Goal: Information Seeking & Learning: Learn about a topic

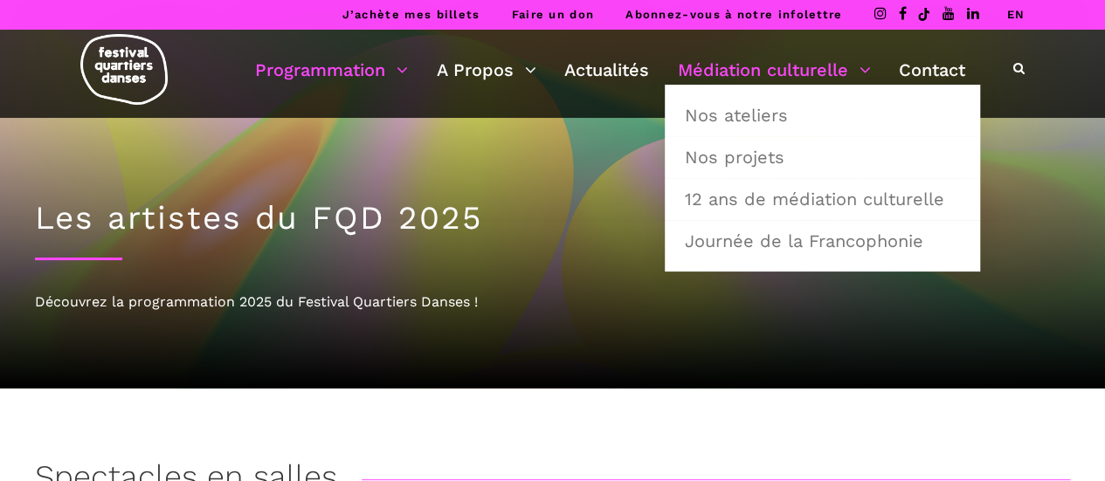
click at [797, 70] on link "Médiation culturelle" at bounding box center [774, 70] width 193 height 30
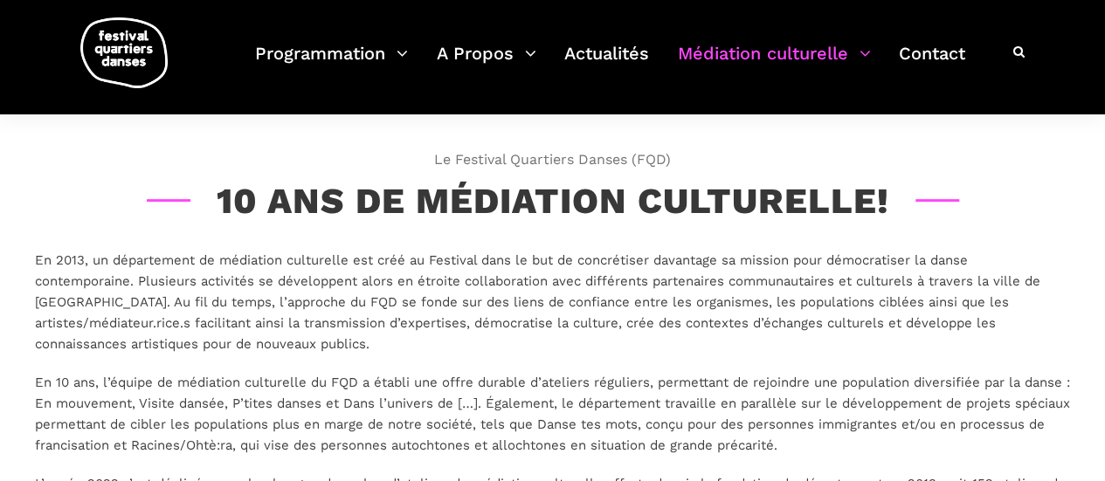
scroll to position [175, 0]
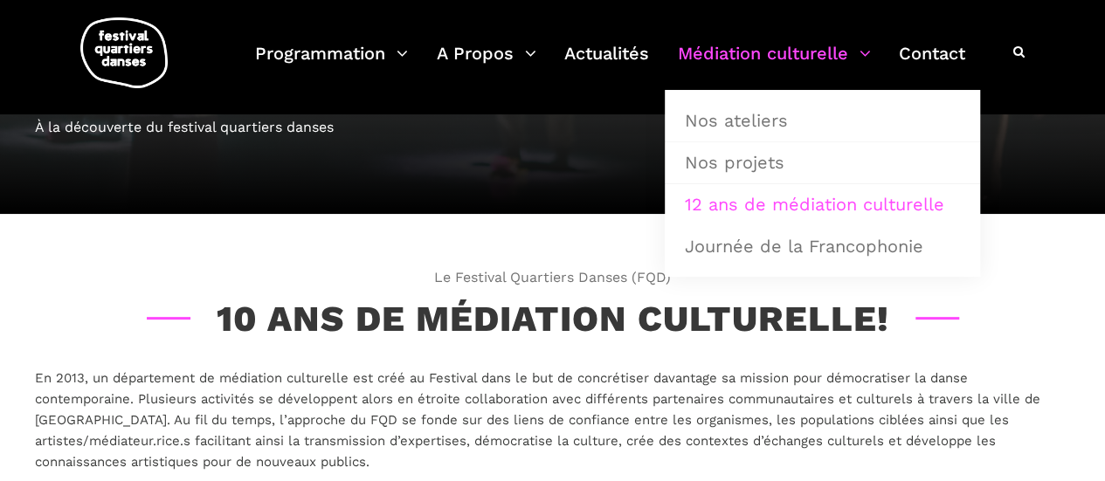
click at [815, 198] on link "12 ans de médiation culturelle" at bounding box center [823, 204] width 296 height 40
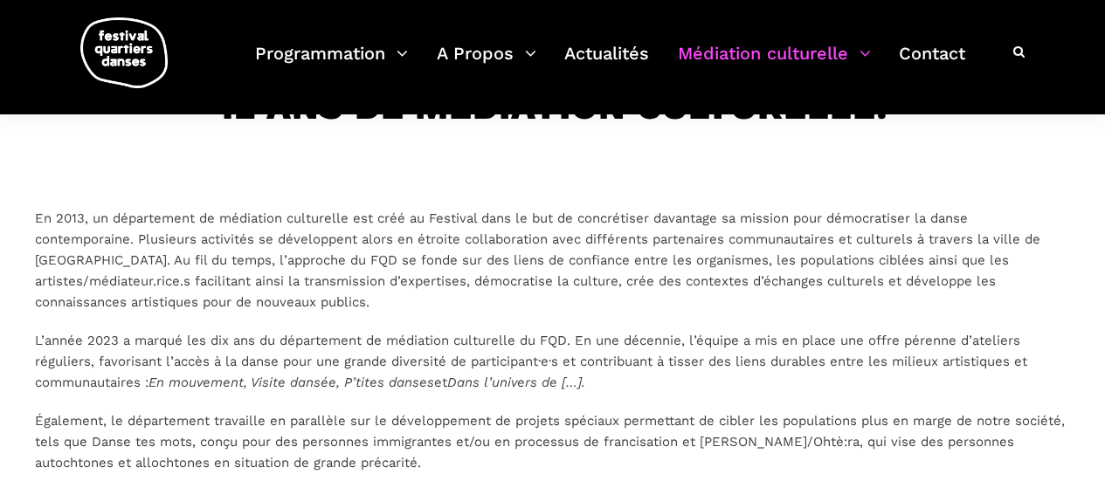
scroll to position [262, 0]
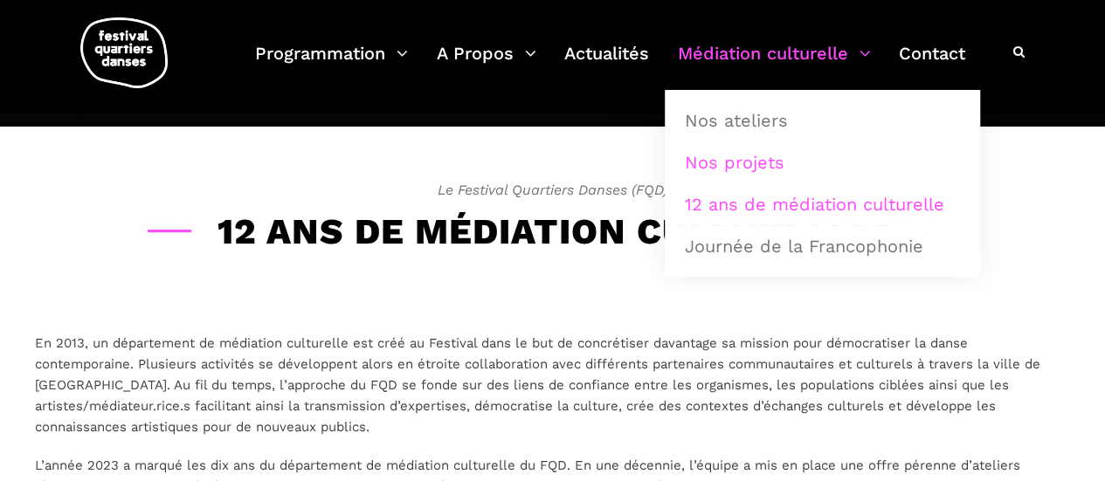
click at [779, 158] on link "Nos projets" at bounding box center [823, 162] width 296 height 40
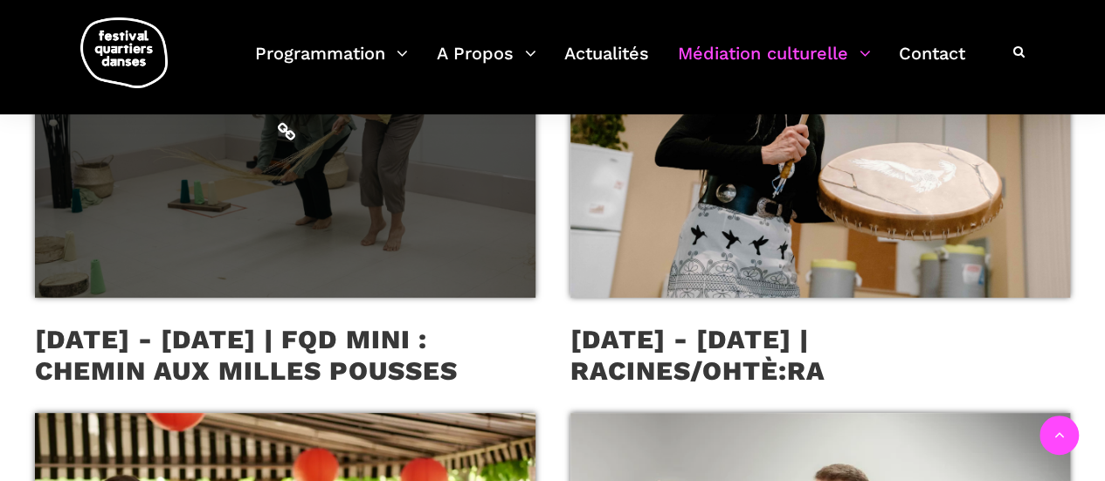
scroll to position [524, 0]
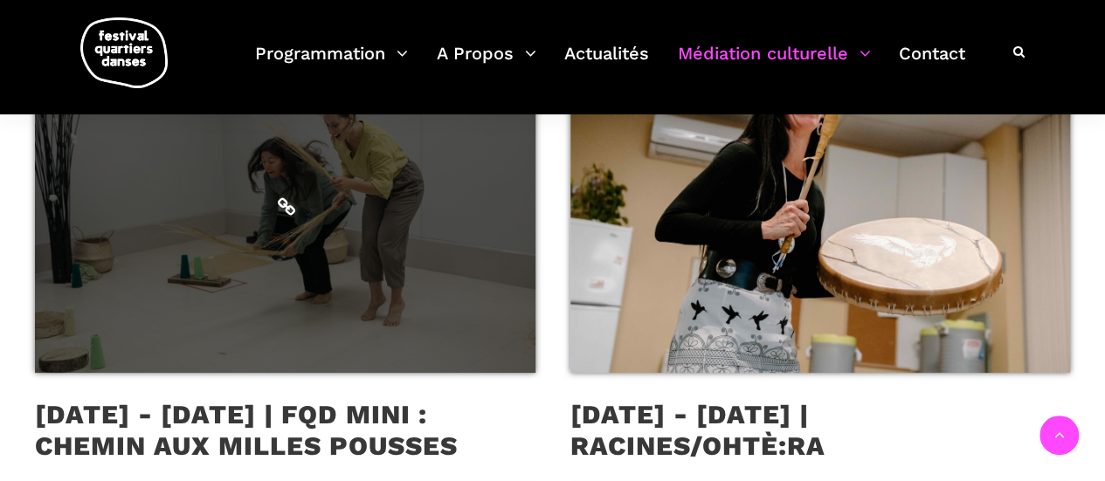
click at [290, 260] on span at bounding box center [285, 206] width 501 height 334
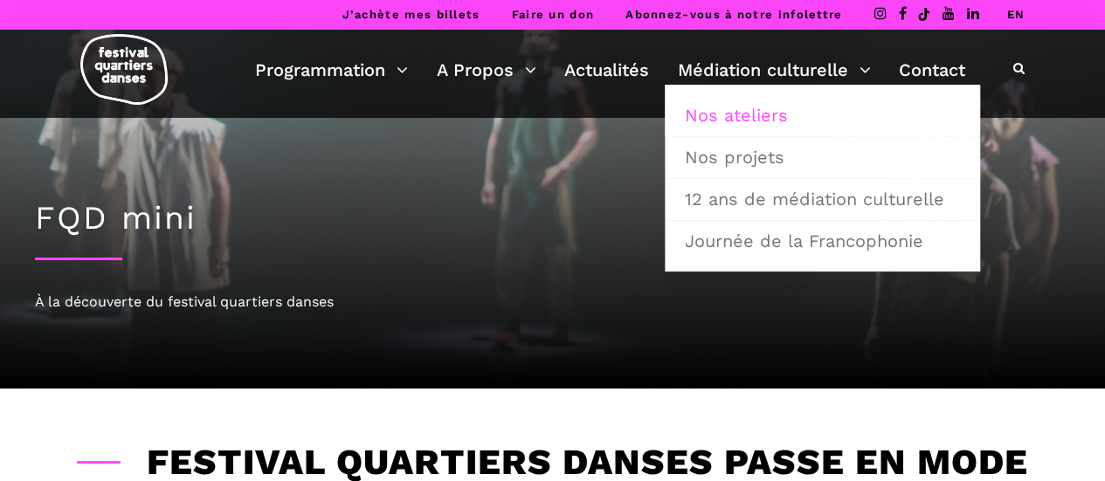
click at [759, 108] on link "Nos ateliers" at bounding box center [823, 115] width 296 height 40
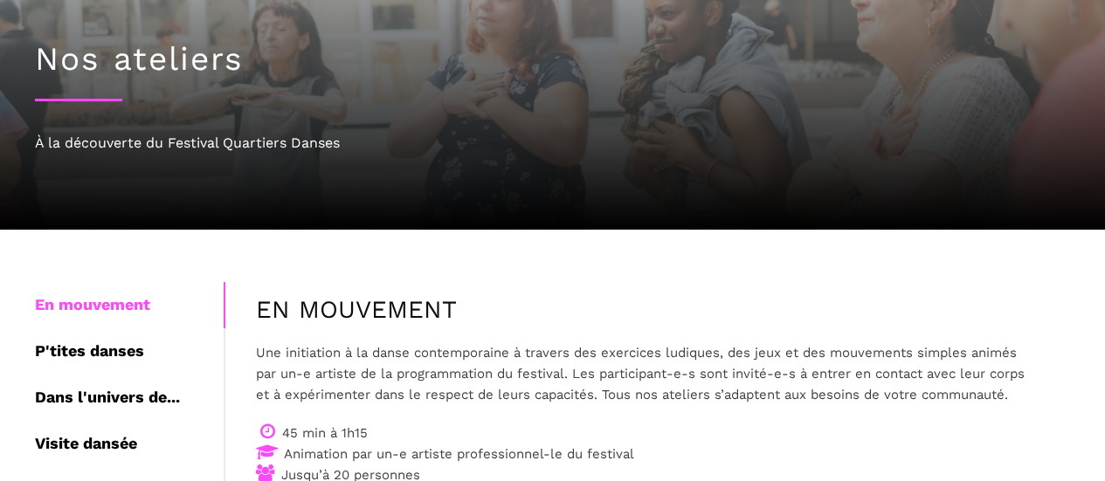
scroll to position [262, 0]
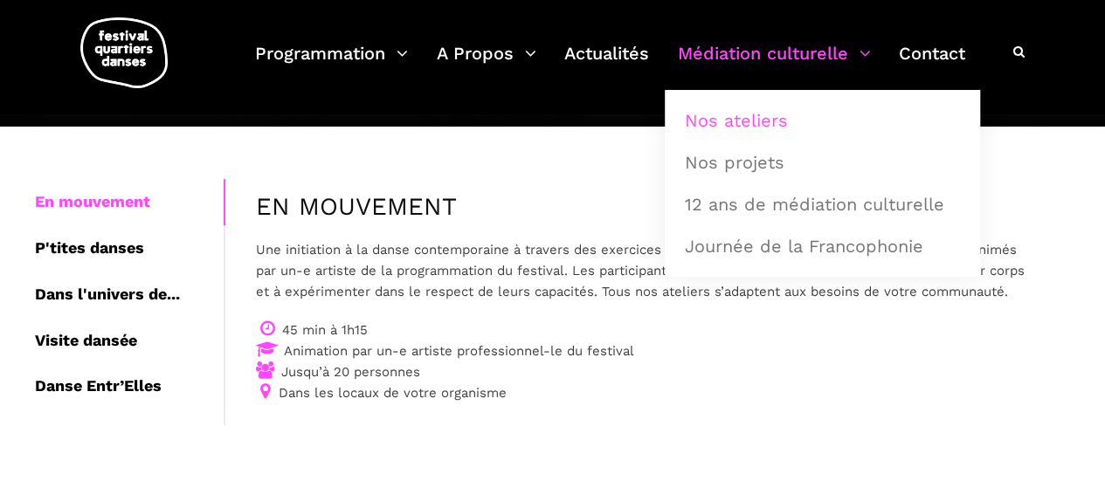
click at [757, 117] on link "Nos ateliers" at bounding box center [823, 120] width 296 height 40
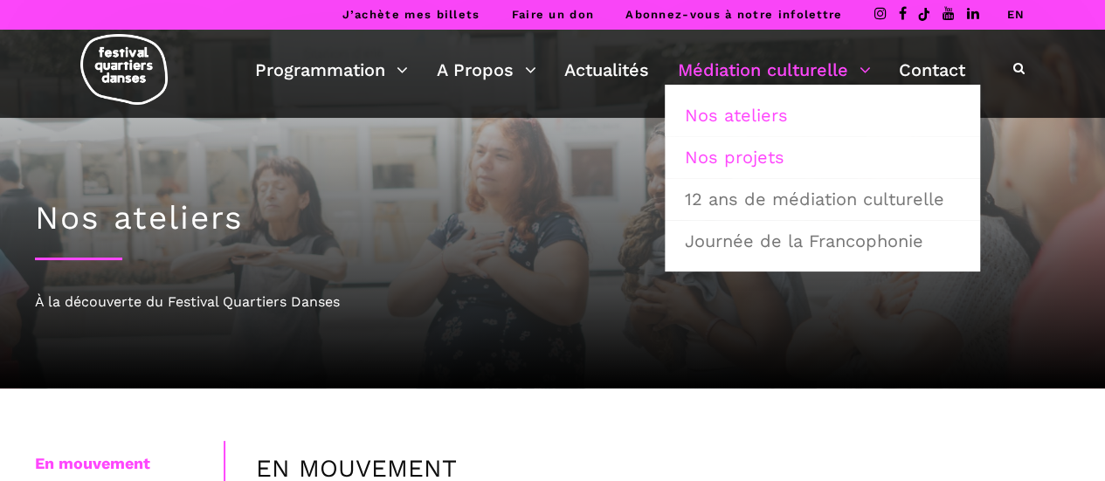
click at [788, 155] on link "Nos projets" at bounding box center [823, 157] width 296 height 40
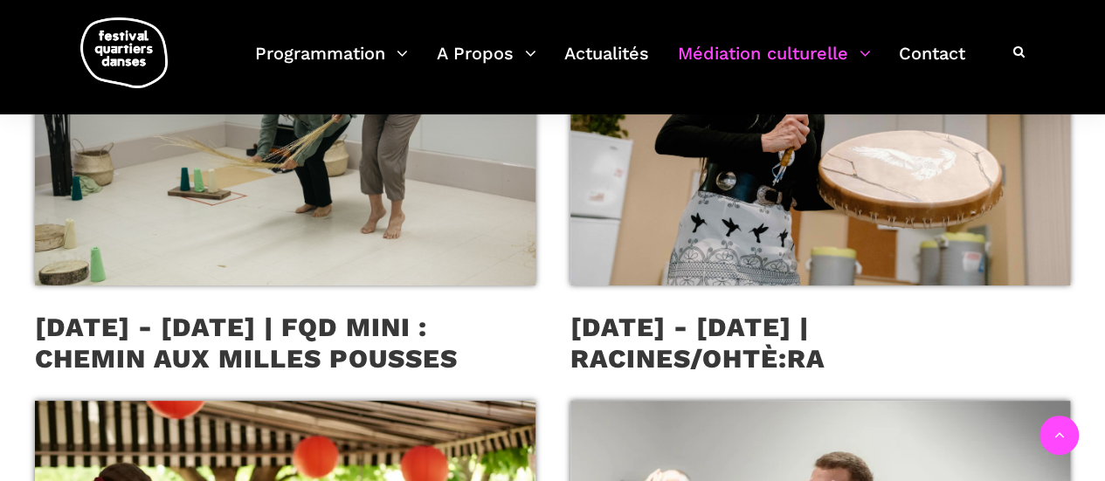
scroll to position [524, 0]
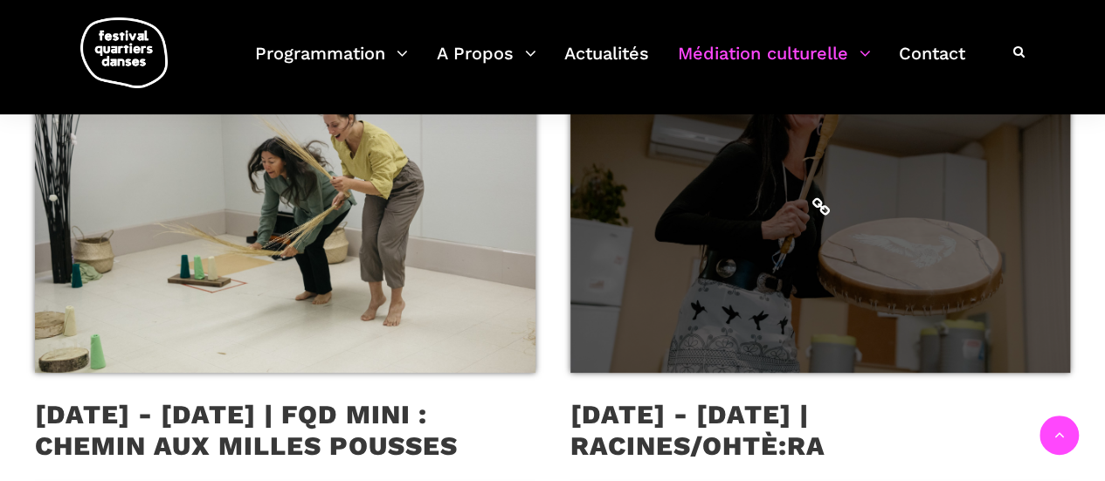
click at [788, 162] on span at bounding box center [821, 206] width 501 height 334
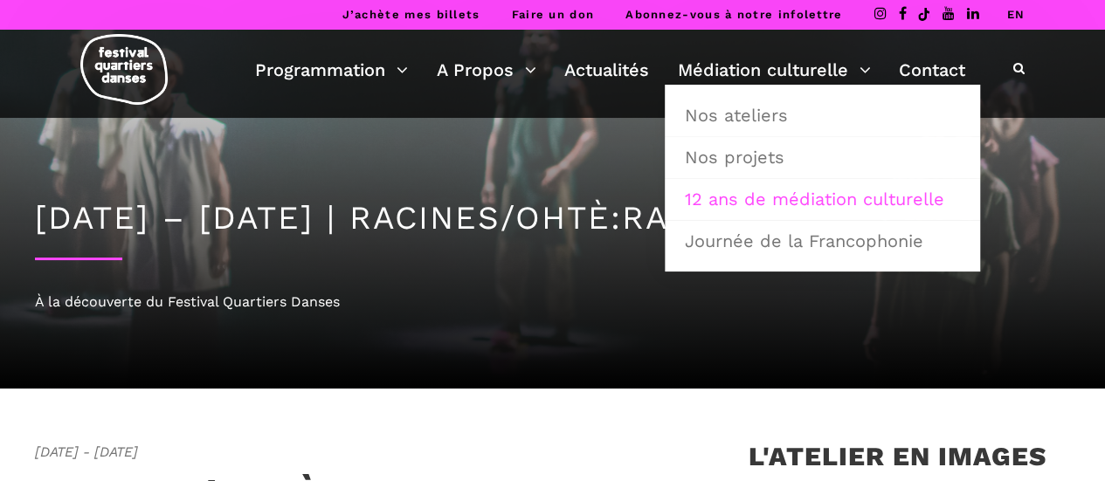
click at [776, 193] on link "12 ans de médiation culturelle" at bounding box center [823, 199] width 296 height 40
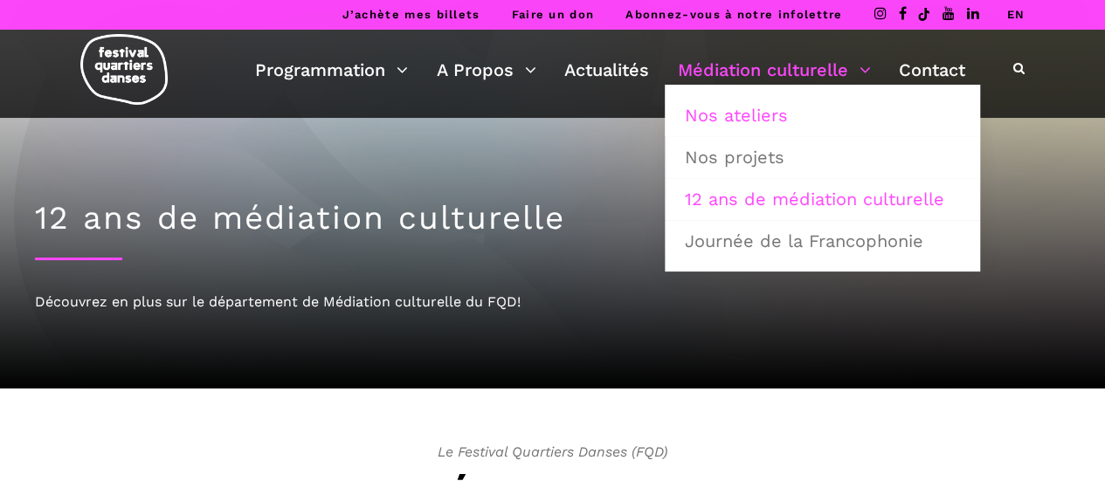
click at [764, 114] on link "Nos ateliers" at bounding box center [823, 115] width 296 height 40
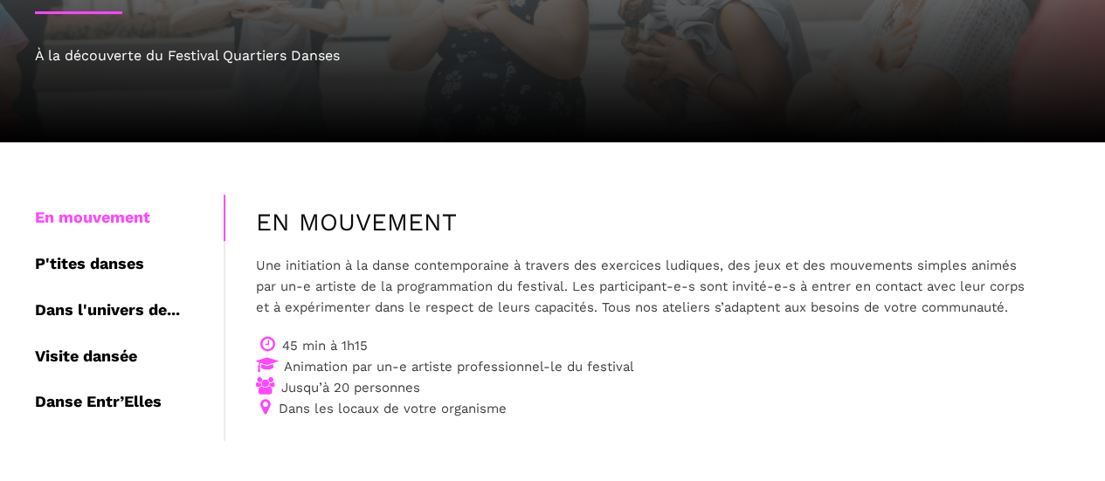
scroll to position [262, 0]
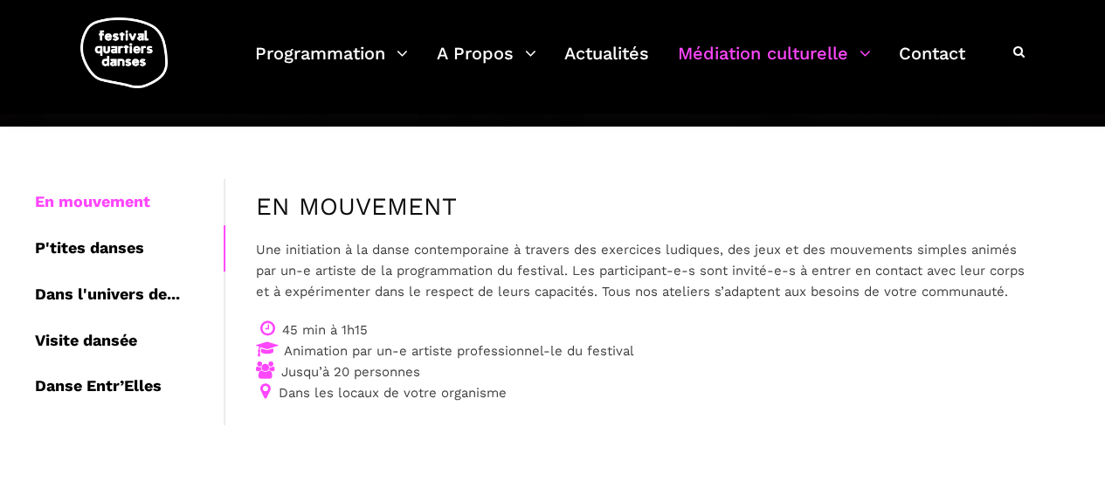
click at [119, 241] on div "P'tites danses" at bounding box center [129, 248] width 189 height 46
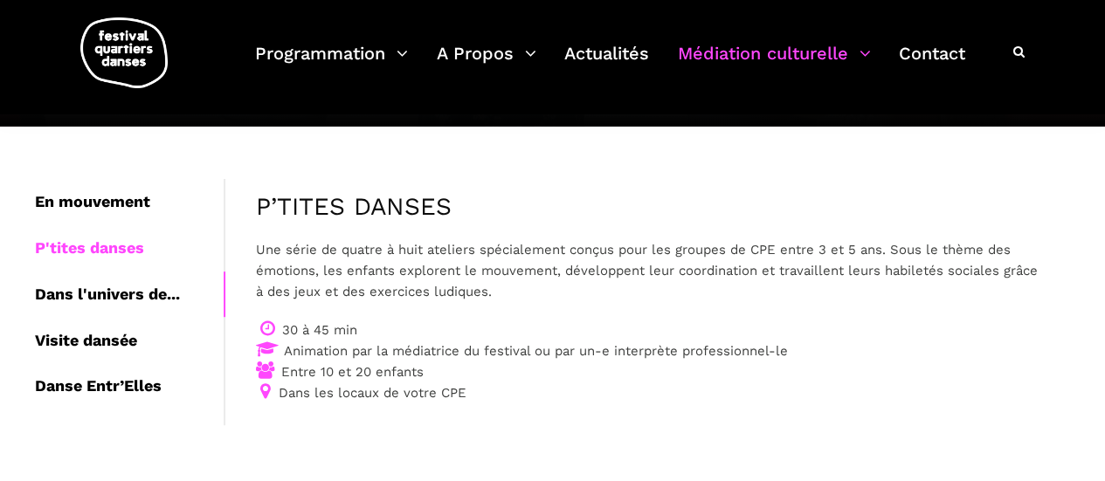
click at [106, 290] on div "Dans l'univers de..." at bounding box center [129, 295] width 189 height 46
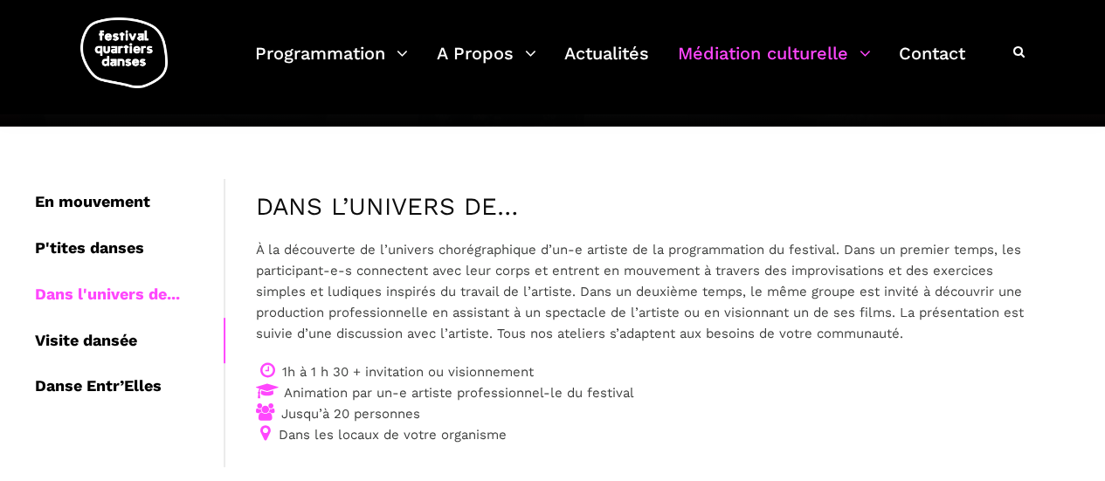
click at [96, 337] on div "Visite dansée" at bounding box center [129, 341] width 189 height 46
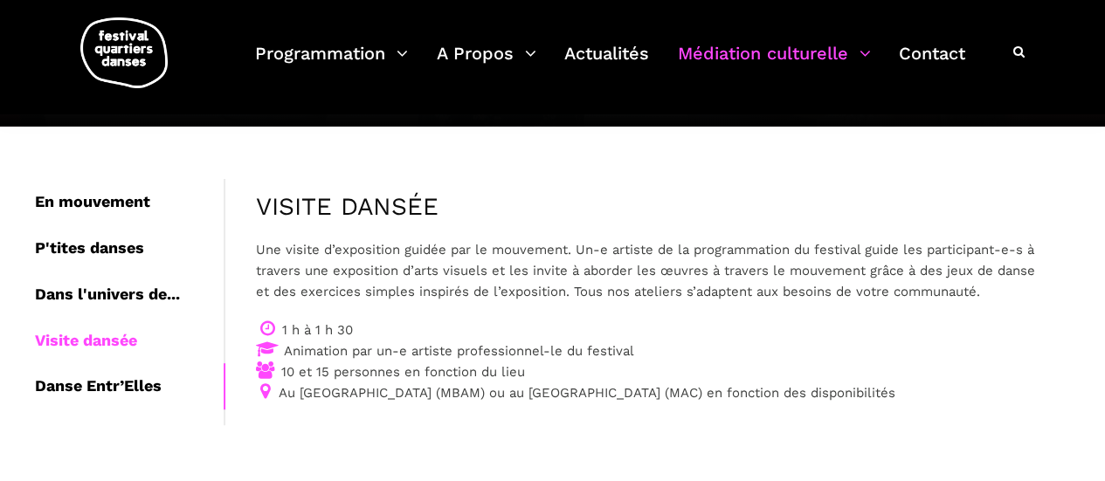
click at [80, 384] on div "Danse Entr’Elles" at bounding box center [129, 387] width 189 height 46
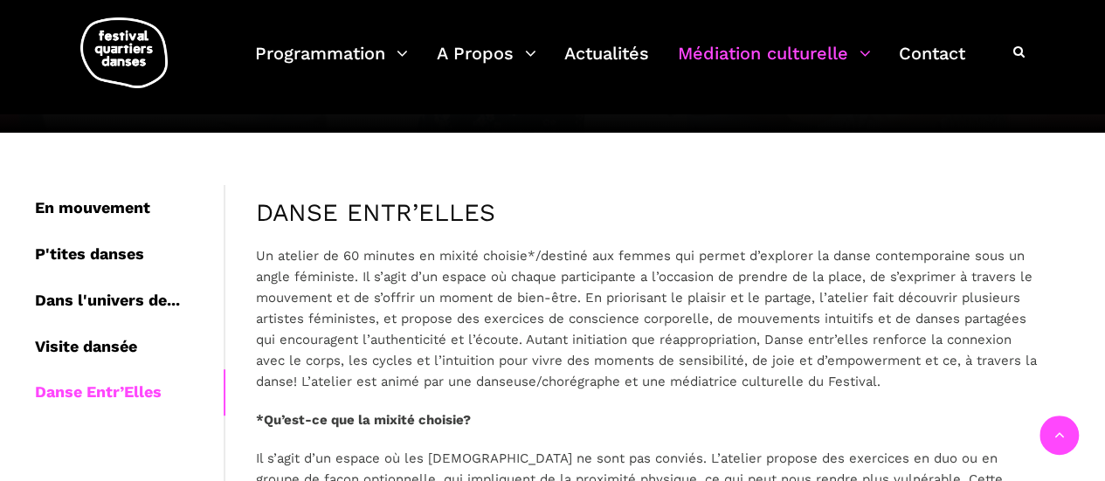
scroll to position [175, 0]
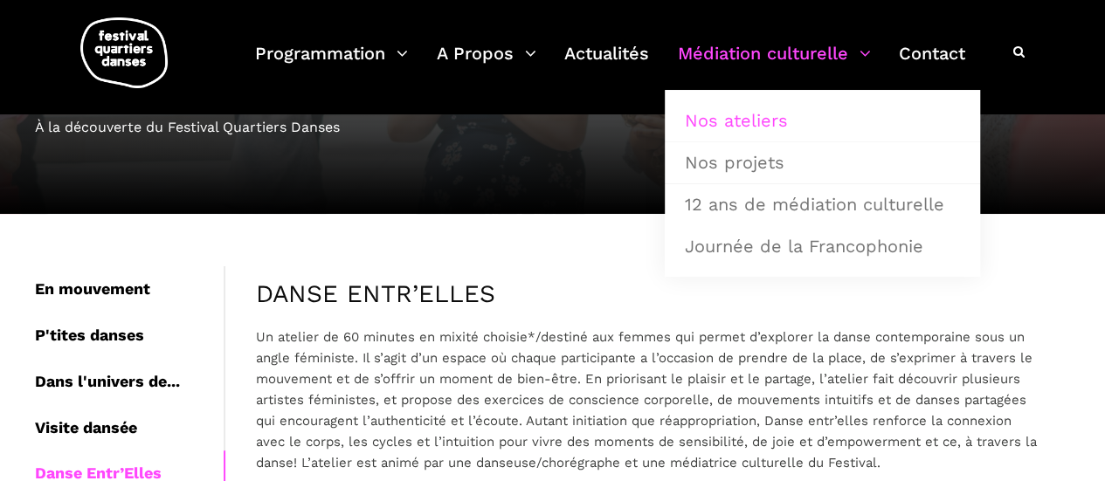
click at [749, 121] on link "Nos ateliers" at bounding box center [823, 120] width 296 height 40
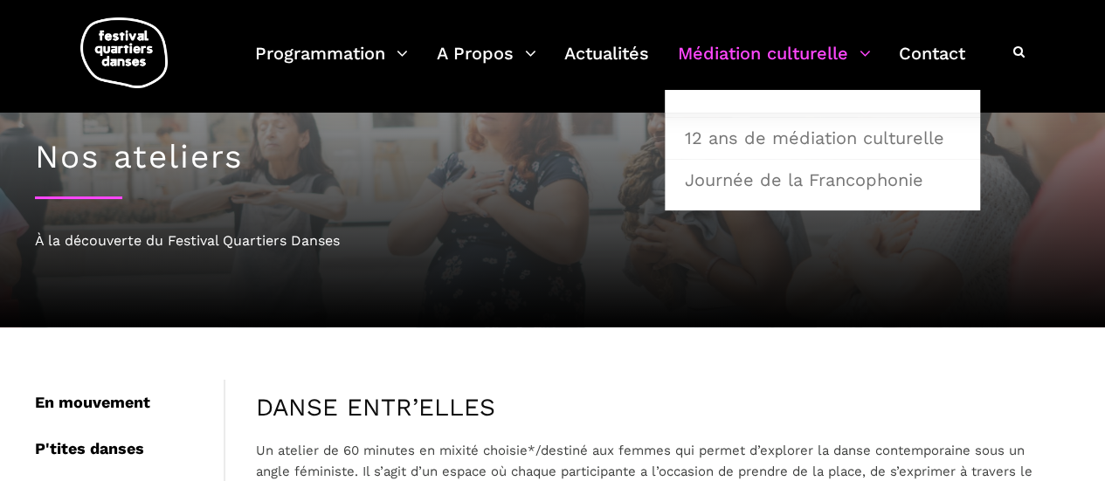
scroll to position [0, 0]
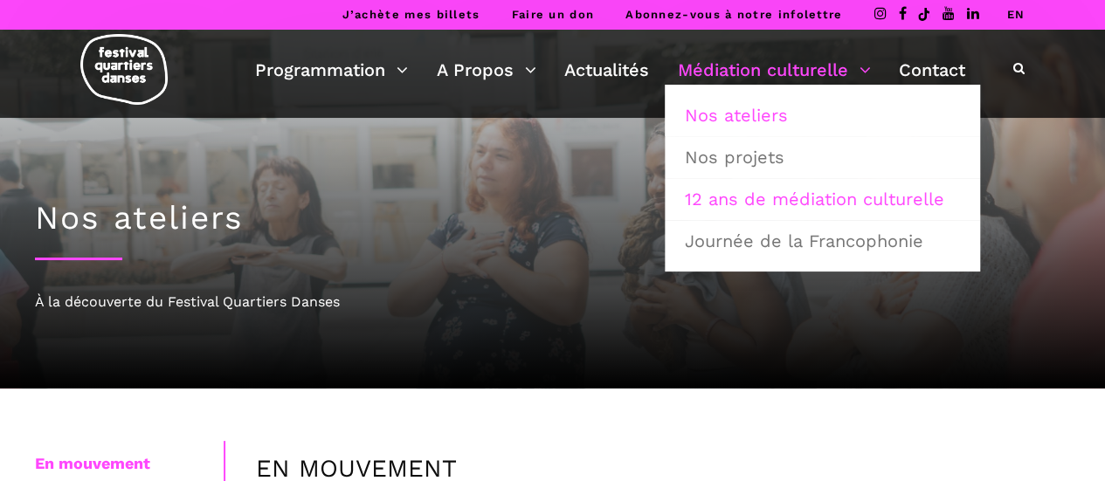
click at [778, 197] on link "12 ans de médiation culturelle" at bounding box center [823, 199] width 296 height 40
